Goal: Task Accomplishment & Management: Manage account settings

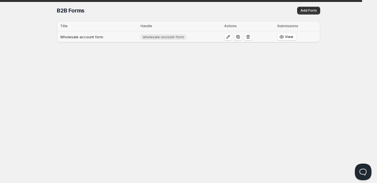
click at [112, 35] on td "Wholesale account form" at bounding box center [98, 36] width 82 height 11
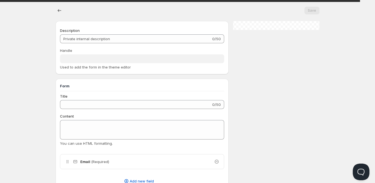
type input "Wholesale account form"
type input "wholesale-account-form"
type input "Register as a Company Account"
type input "Create an Account"
radio input "true"
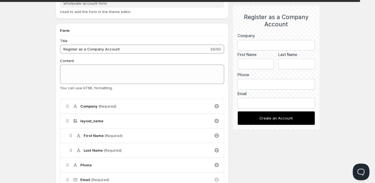
scroll to position [83, 0]
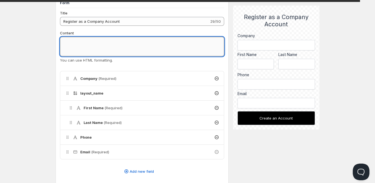
click at [85, 45] on textarea "Content" at bounding box center [142, 46] width 164 height 19
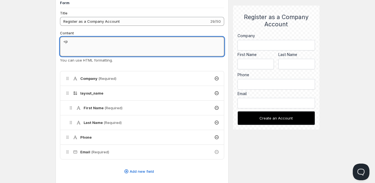
type textarea "<"
paste textarea "Your wholesale account request is now under review. You’ll receive an email onc…"
type textarea "Your wholesale account request is now under review. You’ll receive an email onc…"
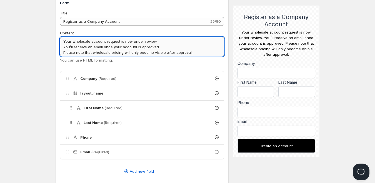
click at [90, 54] on textarea "Your wholesale account request is now under review. You’ll receive an email onc…" at bounding box center [142, 46] width 164 height 19
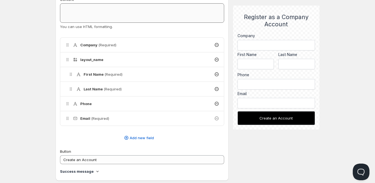
scroll to position [166, 0]
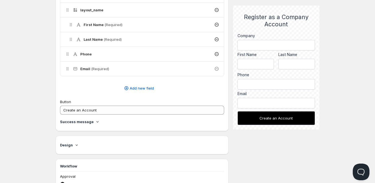
click at [79, 122] on h4 "Success message" at bounding box center [77, 122] width 34 height 6
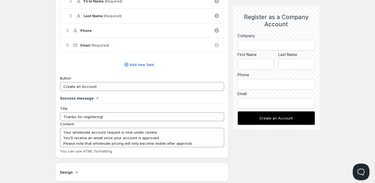
scroll to position [222, 0]
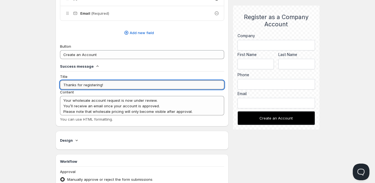
click at [114, 85] on input "Thanks for registering!" at bounding box center [142, 84] width 164 height 9
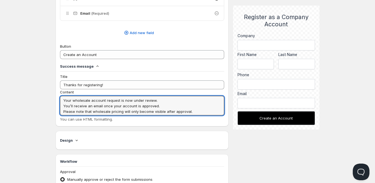
drag, startPoint x: 193, startPoint y: 110, endPoint x: 20, endPoint y: 97, distance: 173.3
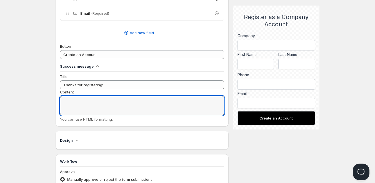
click at [94, 107] on textarea "Content" at bounding box center [142, 105] width 164 height 19
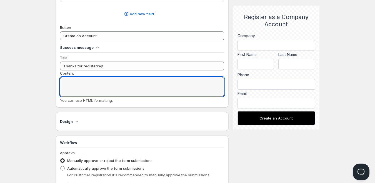
scroll to position [277, 0]
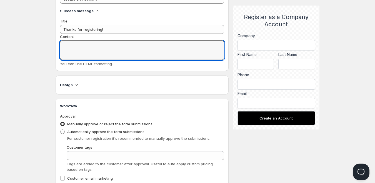
click at [76, 84] on icon at bounding box center [77, 85] width 6 height 6
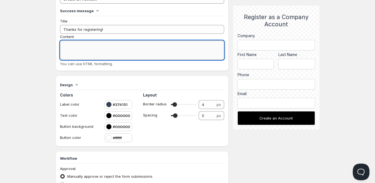
click at [68, 43] on textarea "Content" at bounding box center [142, 50] width 164 height 19
paste textarea "Your wholesale account request is now under review. You’ll receive an email onc…"
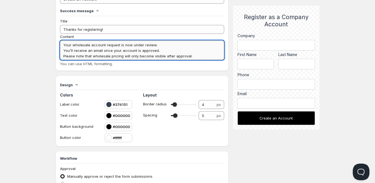
click at [63, 46] on textarea "Your wholesale account request is now under review. You’ll receive an email onc…" at bounding box center [142, 50] width 164 height 19
click at [171, 48] on textarea "<p>Your wholesale account request is now under review. You’ll receive an email …" at bounding box center [142, 50] width 164 height 19
click at [168, 44] on textarea "<p>Your wholesale account request is now under review. You’ll receive an email …" at bounding box center [142, 50] width 164 height 19
click at [64, 50] on textarea "<p>Your wholesale account request is now under review.</p> You’ll receive an em…" at bounding box center [142, 50] width 164 height 19
click at [63, 50] on textarea "<p>Your wholesale account request is now under review.</p> You’ll receive an em…" at bounding box center [142, 50] width 164 height 19
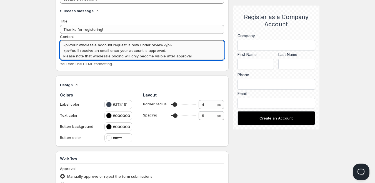
click at [175, 50] on textarea "<p>Your wholesale account request is now under review.</p> <p>You’ll receive an…" at bounding box center [142, 50] width 164 height 19
click at [62, 52] on textarea "<p>Your wholesale account request is now under review.</p> <p>You’ll receive an…" at bounding box center [142, 50] width 164 height 19
click at [218, 55] on textarea "<p>Your wholesale account request is now under review.</p> <p>You’ll receive an…" at bounding box center [142, 50] width 164 height 19
type textarea "<p>Your wholesale account request is now under review.</p> <p>You’ll receive an…"
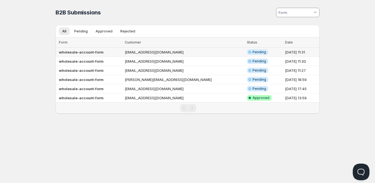
click at [118, 52] on td "wholesale-account-form" at bounding box center [88, 52] width 67 height 9
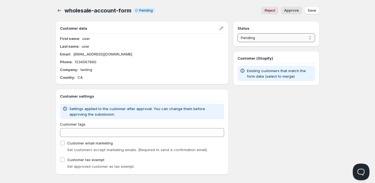
click at [255, 37] on select "Pending Approved Rejected Ignored Spam" at bounding box center [275, 37] width 77 height 9
click at [255, 38] on select "Pending Approved Rejected Ignored Spam" at bounding box center [275, 37] width 77 height 9
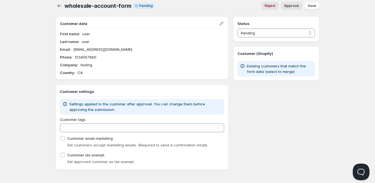
scroll to position [6, 0]
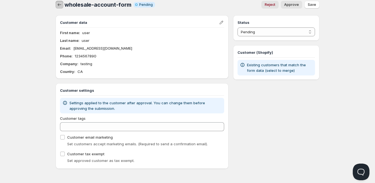
click at [59, 6] on icon "button" at bounding box center [60, 5] width 6 height 6
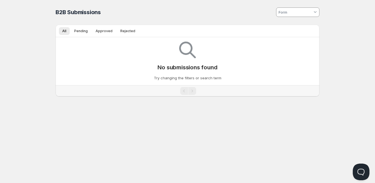
scroll to position [0, 0]
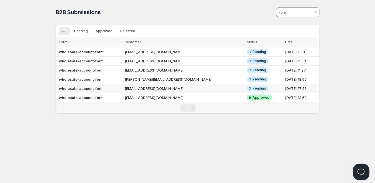
click at [123, 88] on td "wholesale-account-form" at bounding box center [88, 88] width 67 height 9
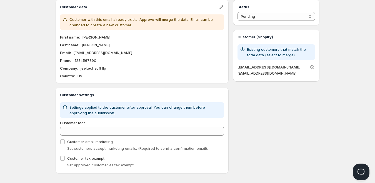
scroll to position [26, 0]
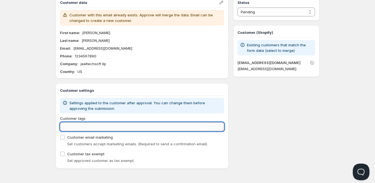
click at [81, 126] on input "Customer tags" at bounding box center [142, 126] width 164 height 9
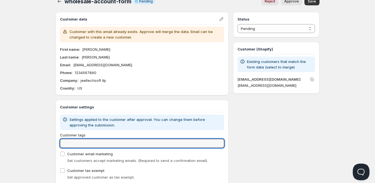
scroll to position [0, 0]
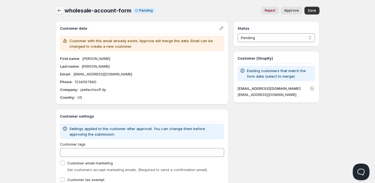
click at [59, 9] on icon "button" at bounding box center [60, 11] width 6 height 6
click at [60, 11] on icon "button" at bounding box center [60, 11] width 6 height 6
click at [60, 9] on icon "button" at bounding box center [60, 11] width 6 height 6
click at [61, 12] on icon "button" at bounding box center [60, 11] width 6 height 6
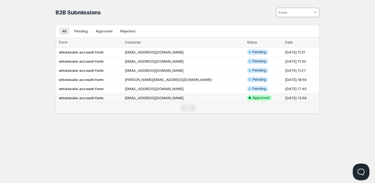
click at [141, 97] on td "[EMAIL_ADDRESS][DOMAIN_NAME]" at bounding box center [184, 98] width 122 height 9
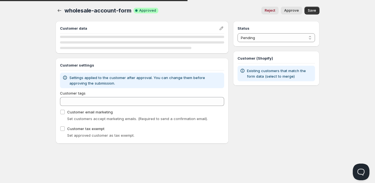
select select "1"
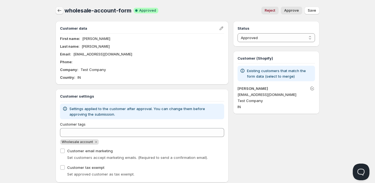
click at [60, 14] on button "button" at bounding box center [59, 11] width 8 height 8
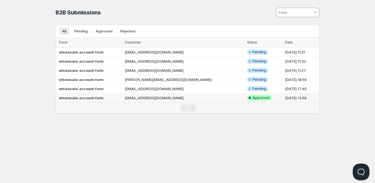
click at [184, 98] on td "[EMAIL_ADDRESS][DOMAIN_NAME]" at bounding box center [184, 98] width 122 height 9
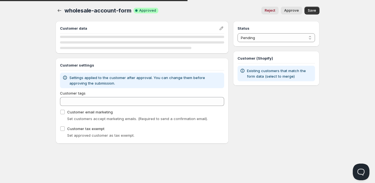
select select "1"
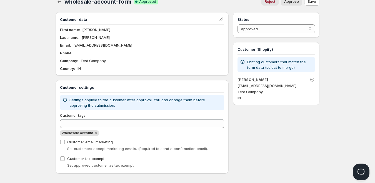
scroll to position [14, 0]
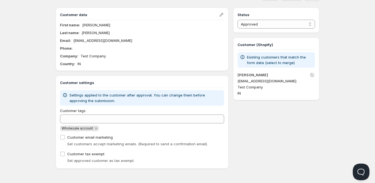
click at [85, 129] on span "Wholesale account" at bounding box center [77, 128] width 31 height 4
click at [79, 129] on span "Wholesale account" at bounding box center [77, 128] width 31 height 4
copy span "Wholesale account"
drag, startPoint x: 62, startPoint y: 129, endPoint x: 92, endPoint y: 129, distance: 30.2
click at [92, 129] on span "Wholesale account" at bounding box center [79, 129] width 39 height 6
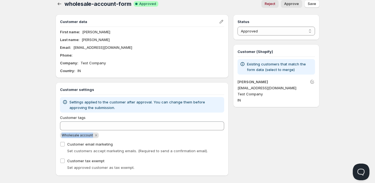
scroll to position [0, 0]
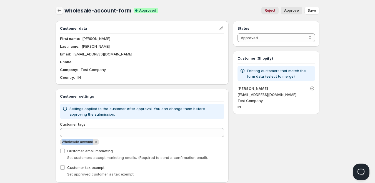
click at [56, 12] on button "button" at bounding box center [59, 11] width 8 height 8
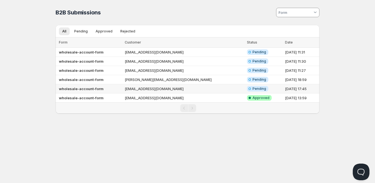
click at [134, 87] on td "[EMAIL_ADDRESS][DOMAIN_NAME]" at bounding box center [184, 88] width 122 height 9
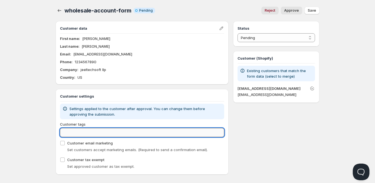
click at [98, 134] on input "Customer tags" at bounding box center [142, 132] width 164 height 9
paste input "Wholesale account"
type input "Wholesale account"
click at [108, 130] on input "Wholesale account" at bounding box center [137, 132] width 154 height 9
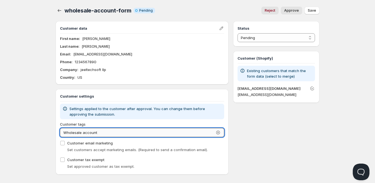
click at [108, 130] on input "Wholesale account" at bounding box center [137, 132] width 154 height 9
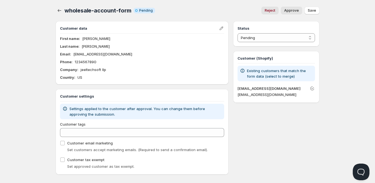
click at [124, 124] on div "Customer tags" at bounding box center [142, 125] width 164 height 6
click at [251, 40] on select "Pending Approved Rejected Ignored Spam" at bounding box center [275, 37] width 77 height 9
click at [237, 33] on select "Pending Approved Rejected Ignored Spam" at bounding box center [275, 37] width 77 height 9
click at [293, 11] on span "Approve" at bounding box center [291, 10] width 15 height 4
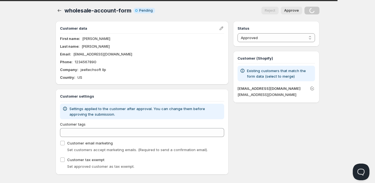
select select "0"
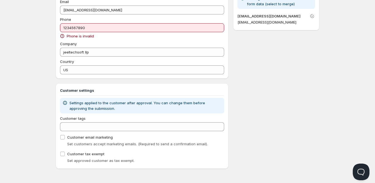
scroll to position [17, 0]
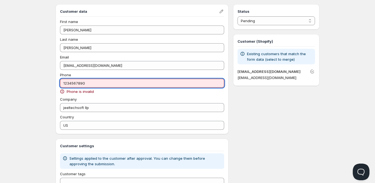
click at [97, 83] on input "1234567890" at bounding box center [142, 83] width 164 height 9
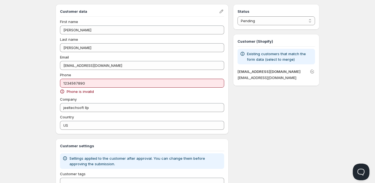
click at [80, 94] on span "Phone is invalid" at bounding box center [80, 92] width 27 height 6
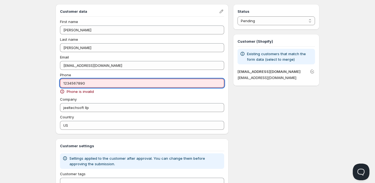
click at [84, 85] on input "1234567890" at bounding box center [142, 83] width 164 height 9
type input "w"
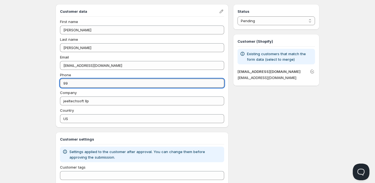
type input "9"
type input "1234567890"
click at [283, 108] on div "Status Pending Approved Rejected Ignored Spam Pending Customer (Shopify) Existi…" at bounding box center [276, 111] width 86 height 214
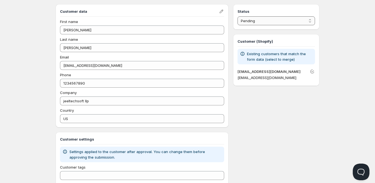
click at [267, 21] on select "Pending Approved Rejected Ignored Spam" at bounding box center [275, 20] width 77 height 9
click at [237, 16] on select "Pending Approved Rejected Ignored Spam" at bounding box center [275, 20] width 77 height 9
select select "0"
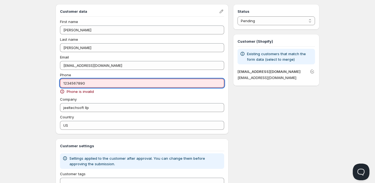
click at [103, 86] on input "1234567890" at bounding box center [142, 83] width 164 height 9
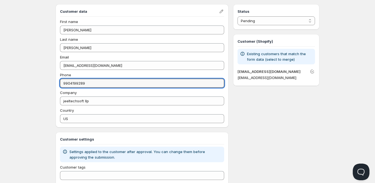
type input "9904199289"
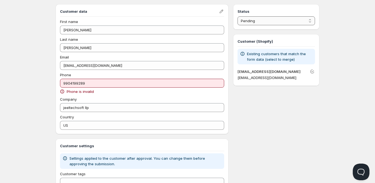
click at [265, 22] on select "Pending Approved Rejected Ignored Spam" at bounding box center [275, 20] width 77 height 9
click at [237, 16] on select "Pending Approved Rejected Ignored Spam" at bounding box center [275, 20] width 77 height 9
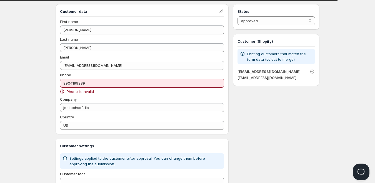
select select "0"
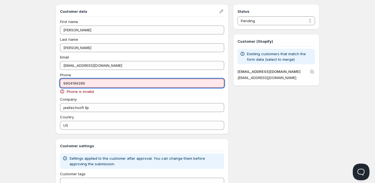
click at [121, 82] on input "9904199289" at bounding box center [142, 83] width 164 height 9
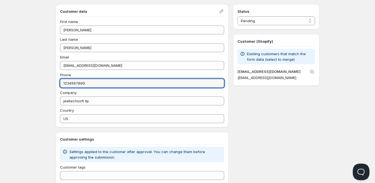
type input "1234567890"
click at [269, 135] on div "Status Pending Approved Rejected Ignored Spam Pending Customer (Shopify) Existi…" at bounding box center [276, 111] width 86 height 214
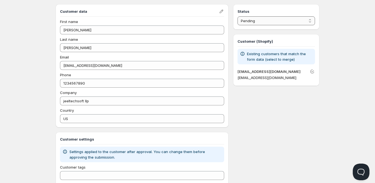
click at [272, 22] on select "Pending Approved Rejected Ignored Spam" at bounding box center [275, 20] width 77 height 9
click at [237, 16] on select "Pending Approved Rejected Ignored Spam" at bounding box center [275, 20] width 77 height 9
click at [290, 119] on div "Status Pending Approved Rejected Ignored Spam Approved Customer (Shopify) Exist…" at bounding box center [276, 111] width 86 height 214
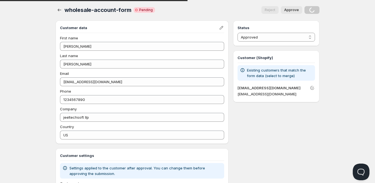
scroll to position [0, 0]
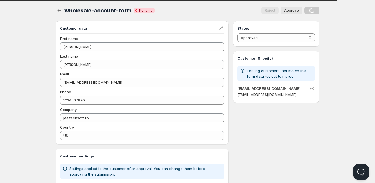
select select "0"
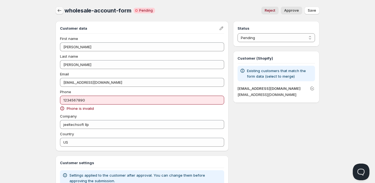
click at [59, 12] on icon "button" at bounding box center [60, 11] width 6 height 6
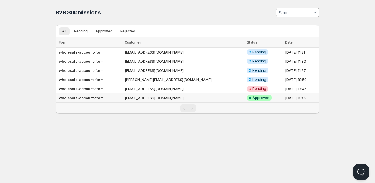
click at [150, 96] on td "[EMAIL_ADDRESS][DOMAIN_NAME]" at bounding box center [184, 98] width 122 height 9
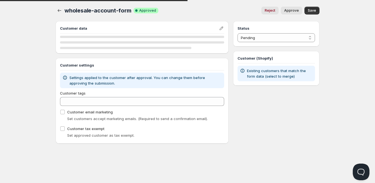
select select "1"
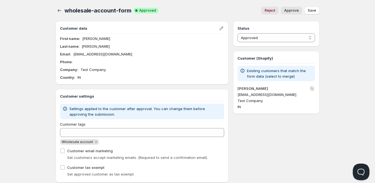
scroll to position [14, 0]
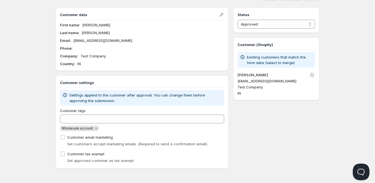
click at [74, 49] on div "Phone :" at bounding box center [142, 49] width 164 height 6
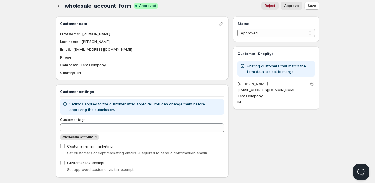
scroll to position [0, 0]
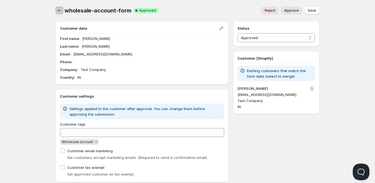
click at [60, 11] on icon "button" at bounding box center [60, 11] width 6 height 6
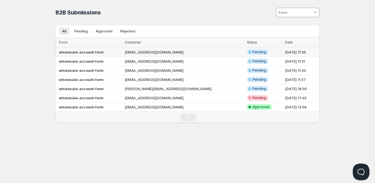
click at [100, 52] on b "wholesale-account-form" at bounding box center [81, 52] width 45 height 4
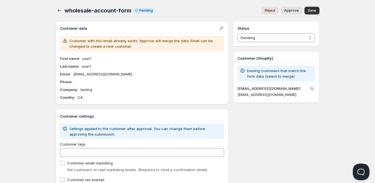
drag, startPoint x: 191, startPoint y: 44, endPoint x: 213, endPoint y: 31, distance: 25.4
click at [192, 43] on p "Customer with this email already exists. Approve will merge the data. Email can…" at bounding box center [145, 43] width 152 height 11
click at [217, 30] on button "Edit" at bounding box center [221, 28] width 8 height 8
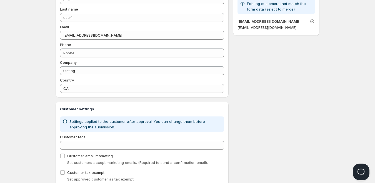
scroll to position [83, 0]
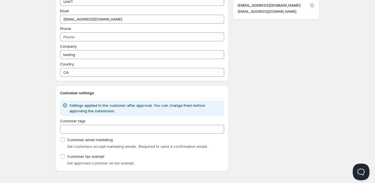
click at [106, 92] on h3 "Customer settings" at bounding box center [142, 93] width 164 height 6
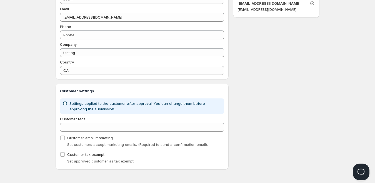
scroll to position [86, 0]
click at [291, 74] on div "Status Pending Approved Rejected Ignored Spam Pending Customer (Shopify) Existi…" at bounding box center [276, 52] width 86 height 234
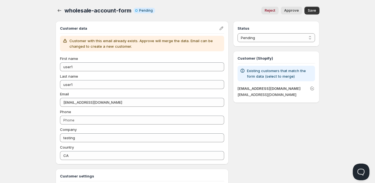
drag, startPoint x: 264, startPoint y: 8, endPoint x: 343, endPoint y: 78, distance: 105.3
click at [342, 80] on div "Home Pricing Price lists Checkout Forms Submissions Settings Features Plans who…" at bounding box center [187, 134] width 375 height 269
click at [294, 12] on span "Approve" at bounding box center [291, 10] width 15 height 4
select select "1"
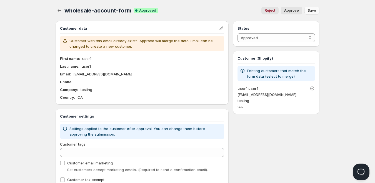
click at [311, 12] on span "Save" at bounding box center [311, 10] width 8 height 4
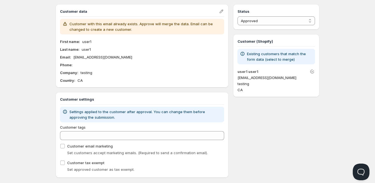
scroll to position [26, 0]
